Goal: Task Accomplishment & Management: Use online tool/utility

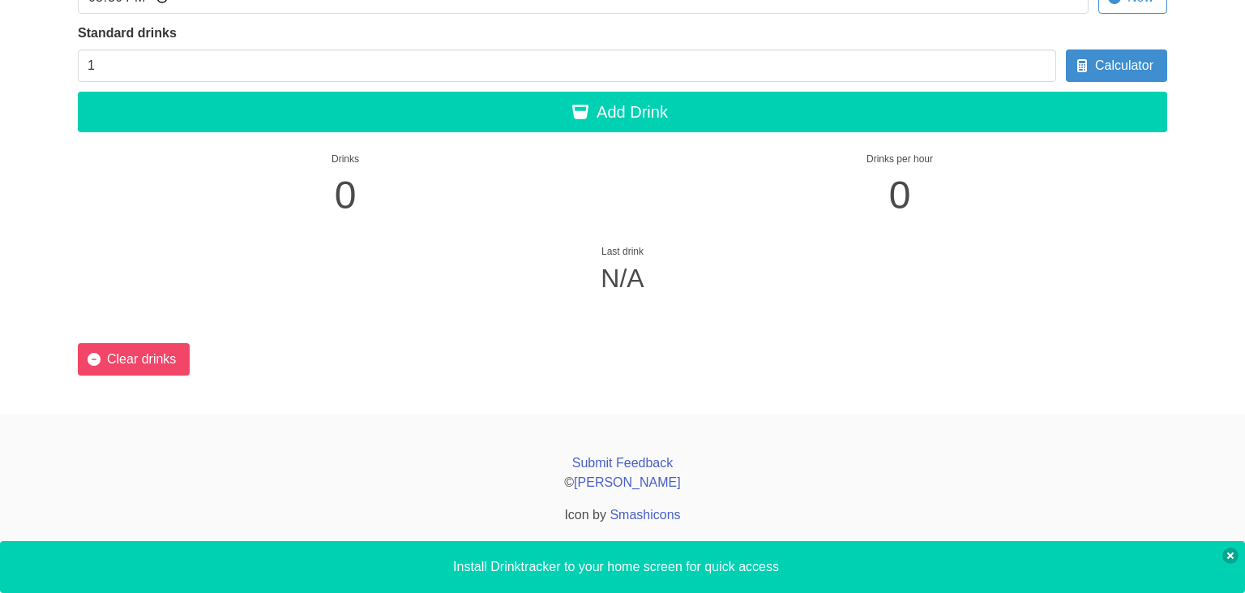
scroll to position [85, 0]
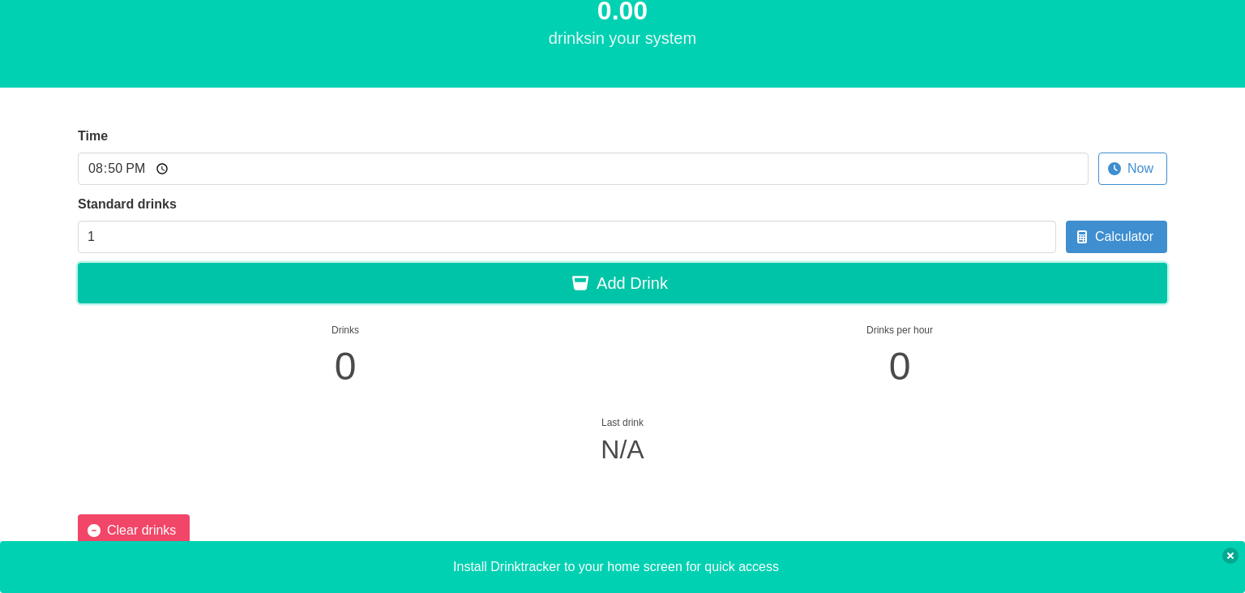
click at [828, 274] on button "Add Drink" at bounding box center [623, 283] width 1090 height 41
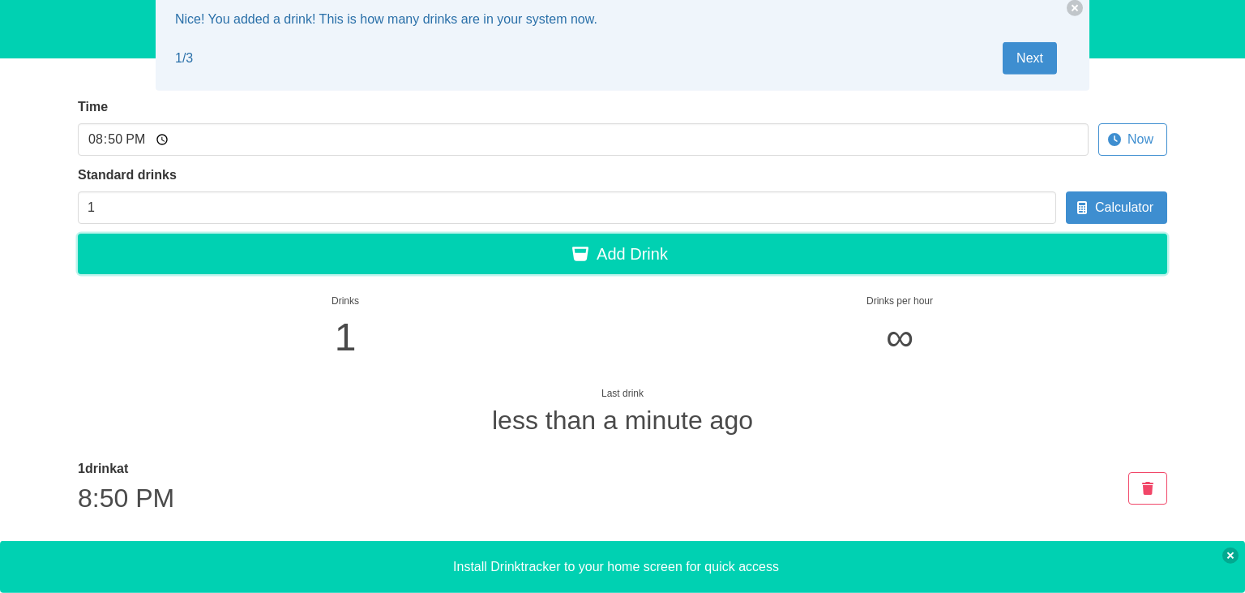
scroll to position [171, 0]
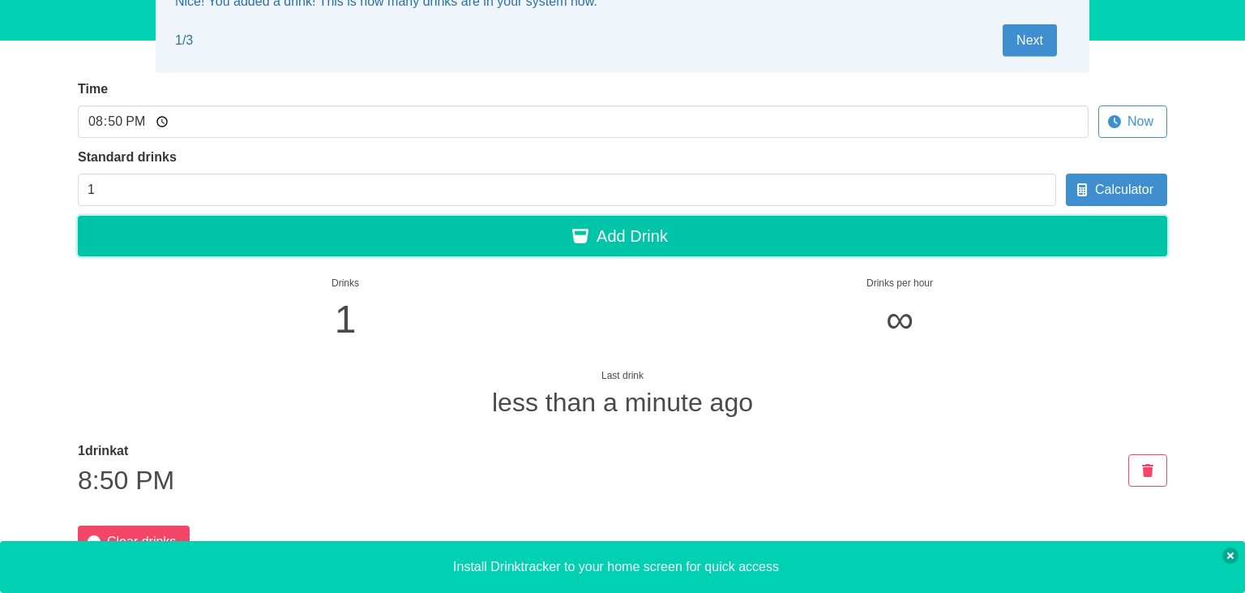
click at [812, 247] on button "Add Drink" at bounding box center [623, 236] width 1090 height 41
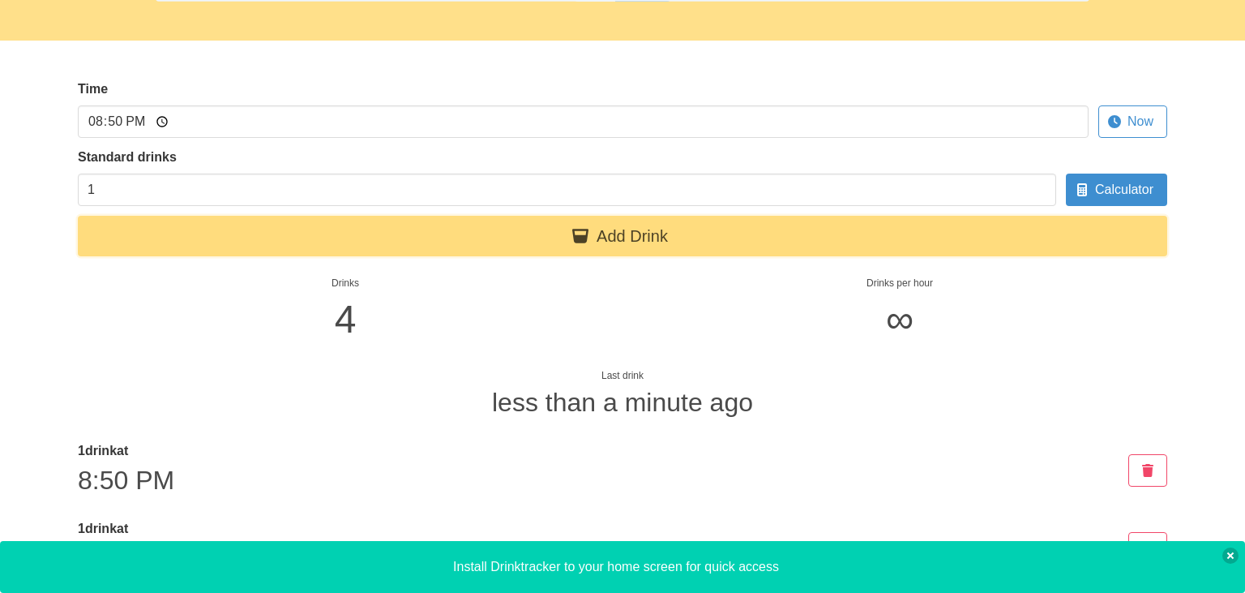
click at [812, 247] on button "Add Drink" at bounding box center [623, 236] width 1090 height 41
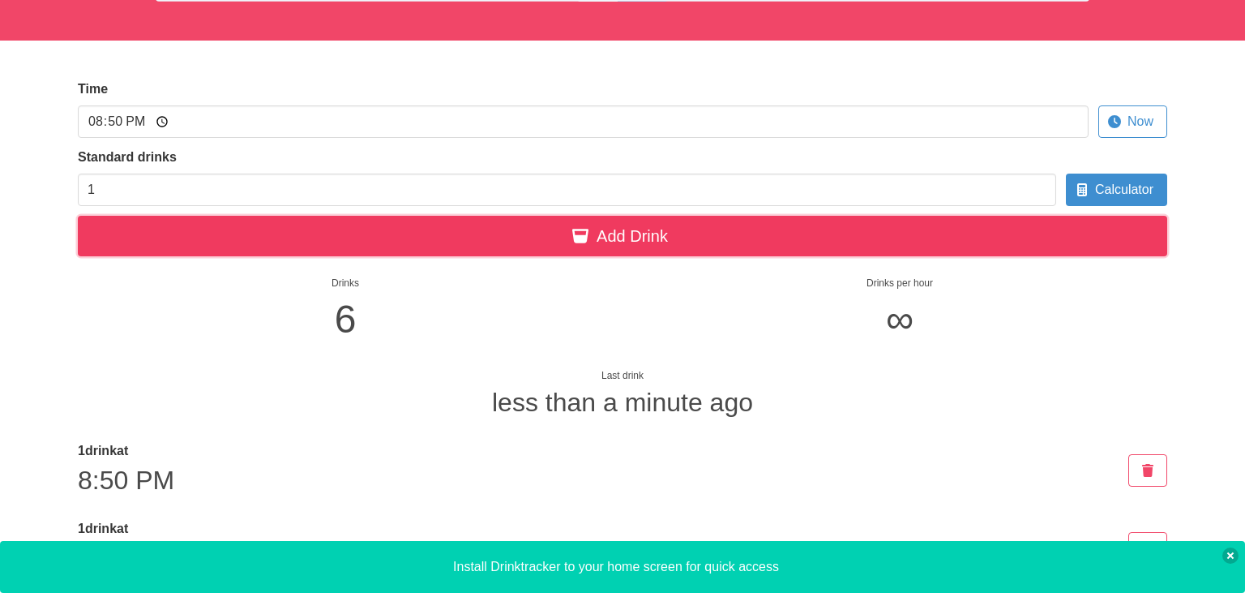
click at [812, 247] on button "Add Drink" at bounding box center [623, 236] width 1090 height 41
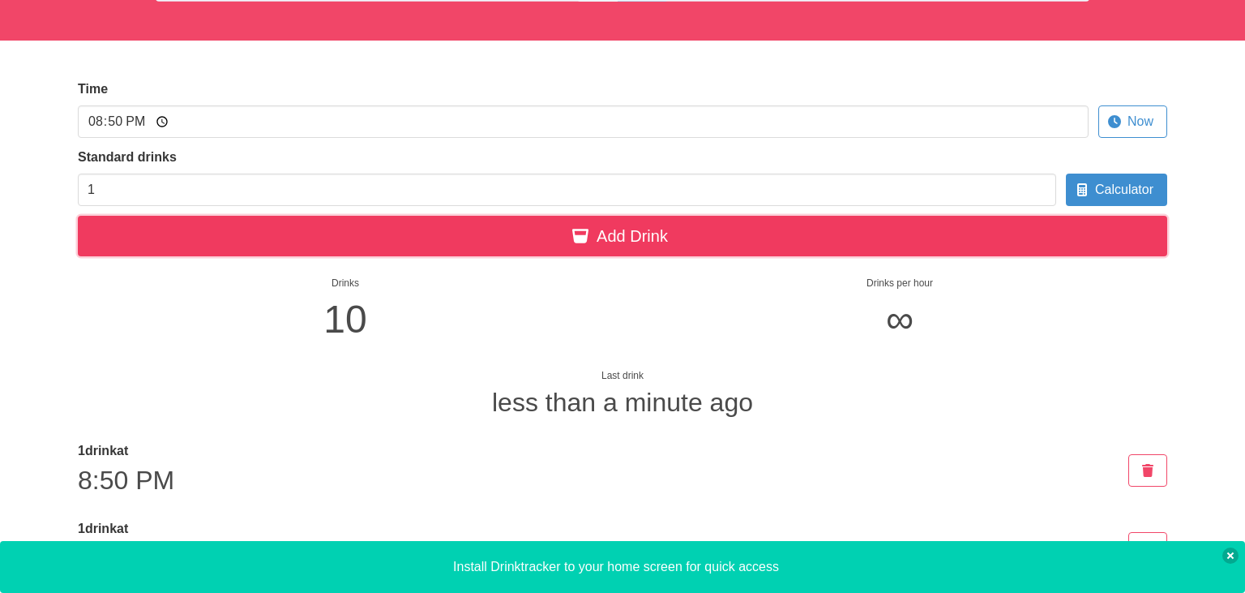
click at [808, 247] on button "Add Drink" at bounding box center [623, 236] width 1090 height 41
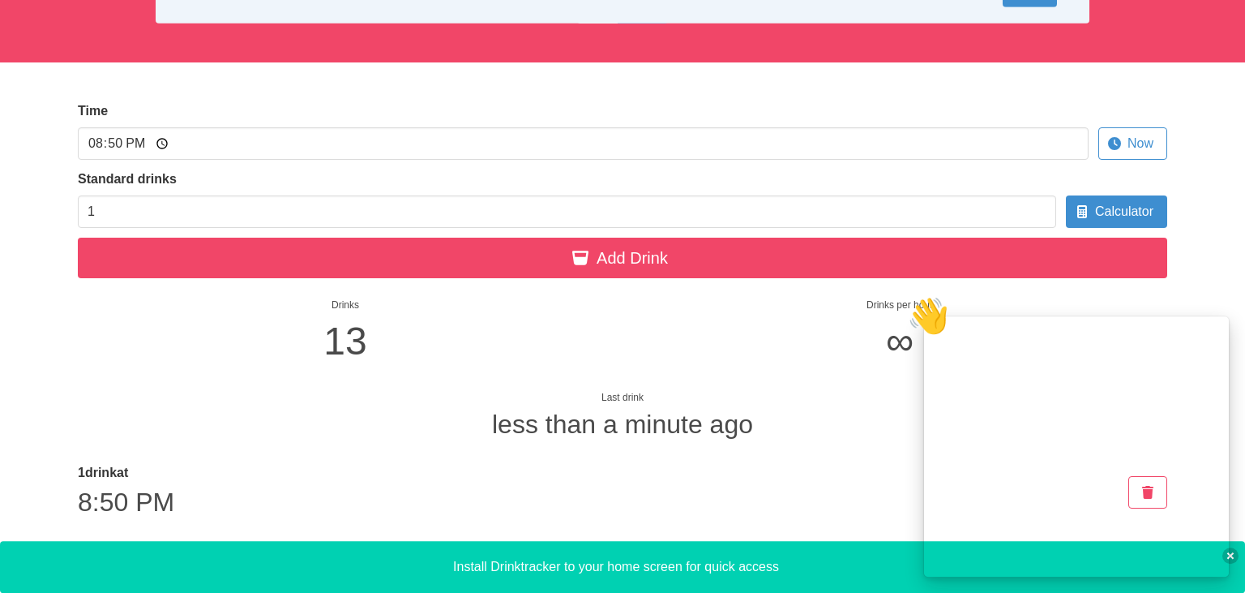
scroll to position [256, 0]
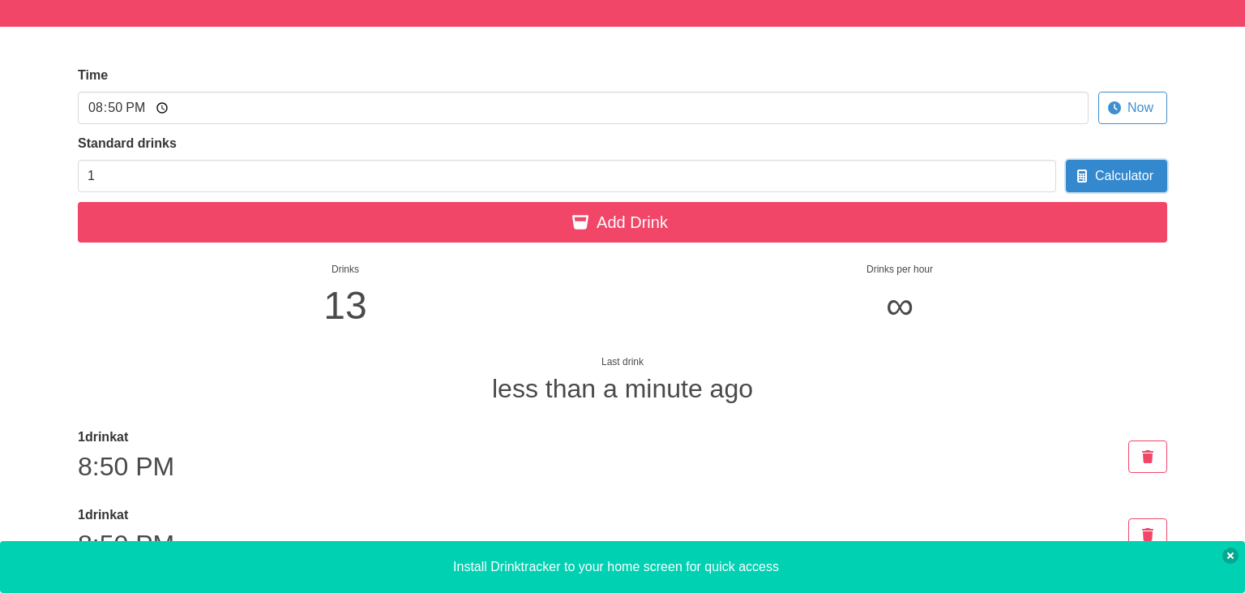
click at [1125, 178] on span "Calculator" at bounding box center [1124, 175] width 58 height 19
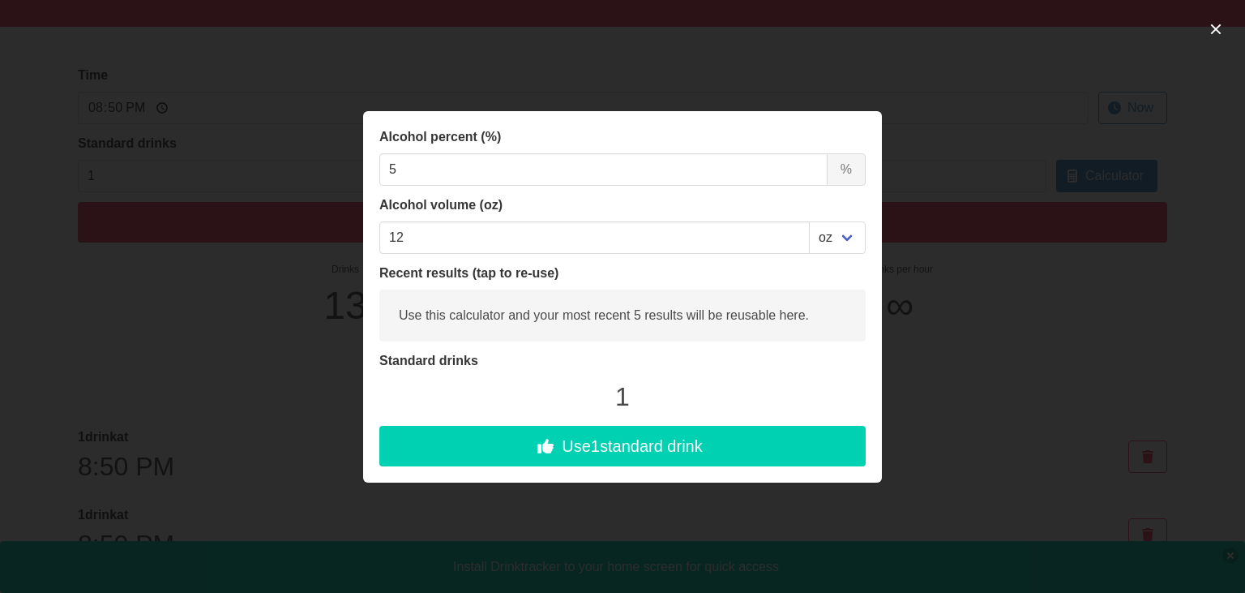
scroll to position [0, 0]
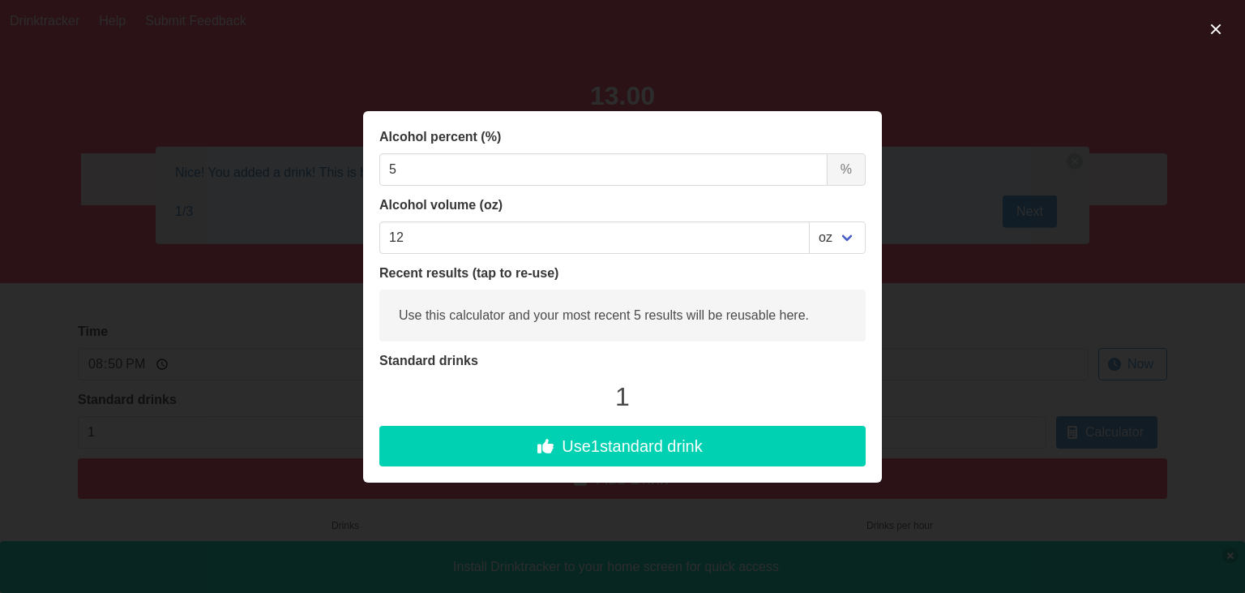
click at [964, 181] on div at bounding box center [622, 296] width 1245 height 593
click at [1224, 40] on div at bounding box center [622, 296] width 1245 height 593
click at [1221, 38] on button at bounding box center [1216, 29] width 26 height 26
